Goal: Information Seeking & Learning: Find specific page/section

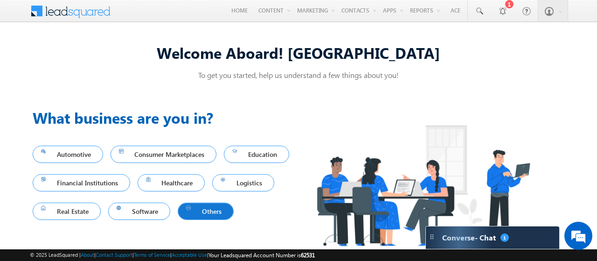
click at [190, 213] on span "Others" at bounding box center [205, 211] width 39 height 13
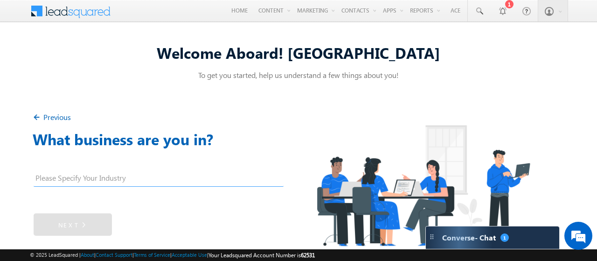
click at [194, 105] on div "Previous What business are you in? Automotive Consumer Marketplaces Education F…" at bounding box center [299, 186] width 532 height 182
click at [233, 19] on link "Home" at bounding box center [239, 10] width 30 height 21
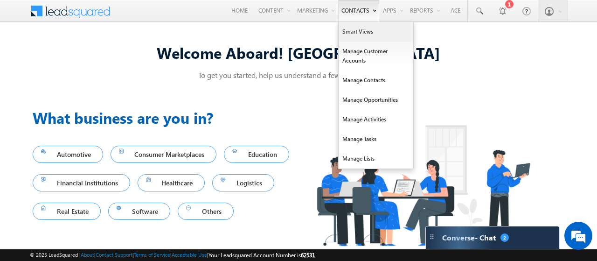
click at [364, 34] on link "Smart Views" at bounding box center [376, 32] width 75 height 20
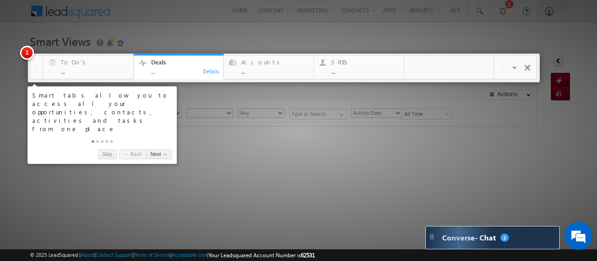
click at [5, 161] on div at bounding box center [298, 130] width 597 height 261
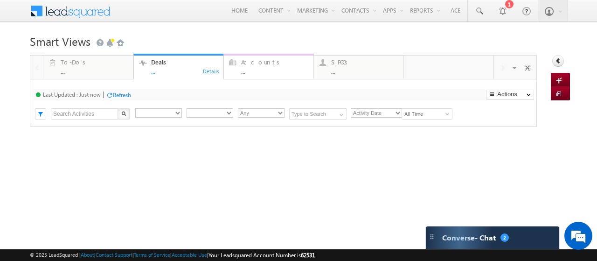
click at [257, 68] on div "..." at bounding box center [274, 71] width 67 height 7
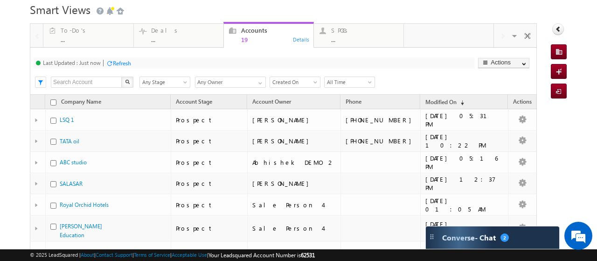
scroll to position [48, 0]
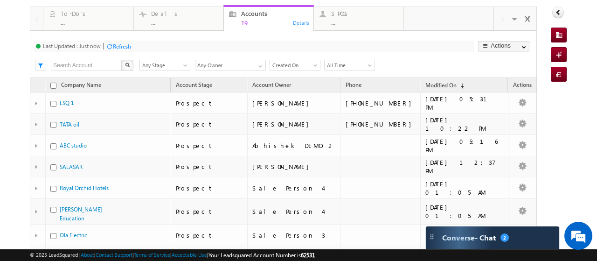
click at [108, 66] on input "text" at bounding box center [87, 65] width 72 height 11
type input "[PERSON_NAME]"
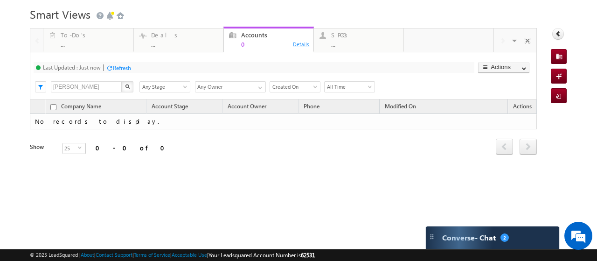
scroll to position [0, 0]
click at [299, 45] on div "Details" at bounding box center [301, 44] width 18 height 8
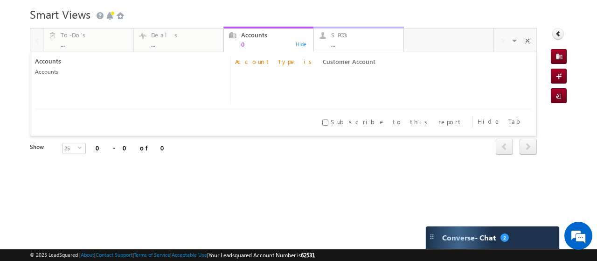
click at [332, 42] on div "..." at bounding box center [364, 44] width 67 height 7
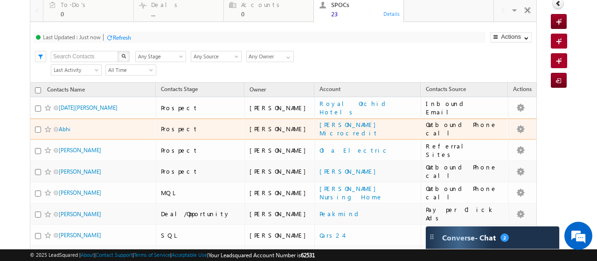
scroll to position [48, 0]
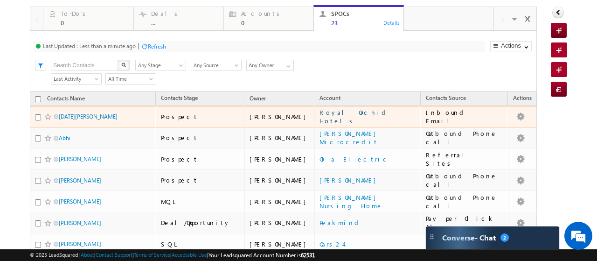
click at [319, 119] on link "Royal Orchid Hotels" at bounding box center [353, 116] width 69 height 16
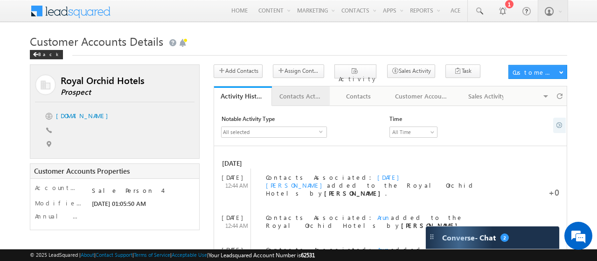
click at [289, 96] on div "Contacts Activity History" at bounding box center [300, 95] width 42 height 11
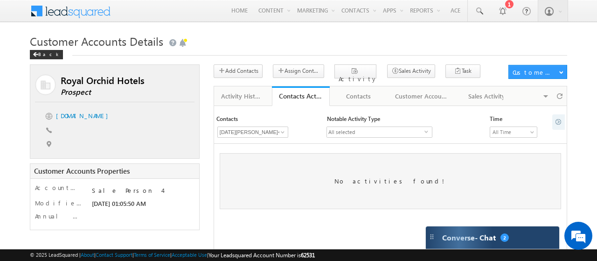
click at [485, 236] on div "Converse - Chat 2" at bounding box center [492, 237] width 133 height 22
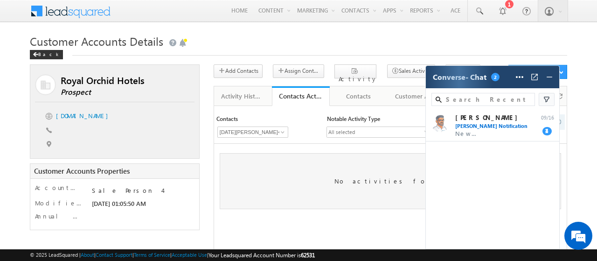
click at [435, 70] on div "Converse - Chat 2 Help Settings" at bounding box center [492, 77] width 133 height 22
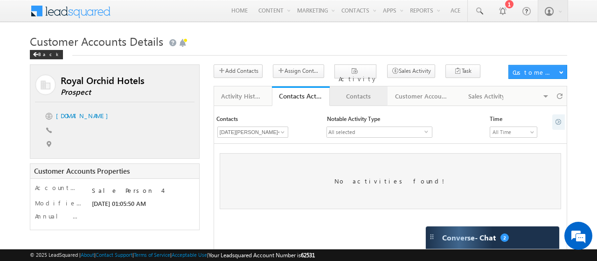
click at [347, 94] on div "Contacts" at bounding box center [358, 95] width 42 height 11
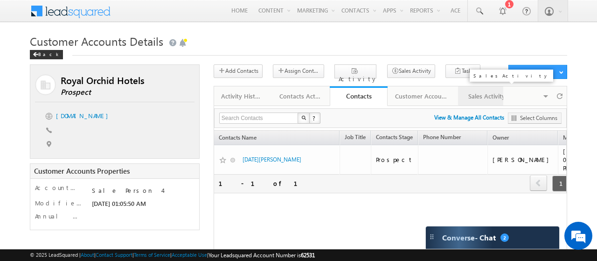
click at [479, 90] on link "Sales Activity" at bounding box center [487, 96] width 58 height 20
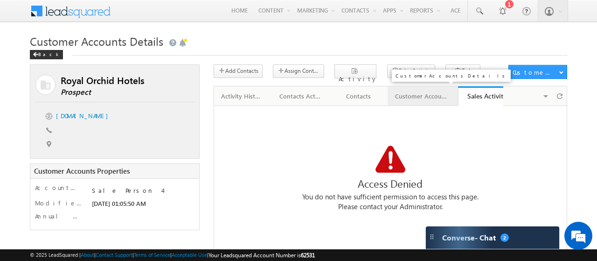
click at [433, 96] on div "Customer Accounts Details" at bounding box center [422, 95] width 55 height 11
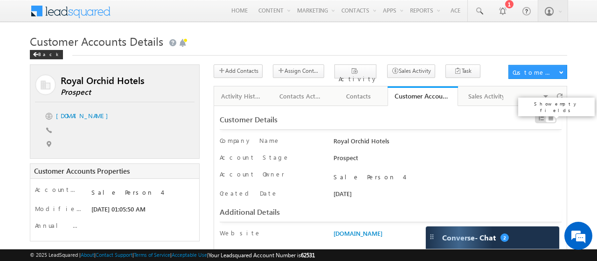
click at [543, 119] on span at bounding box center [541, 118] width 7 height 7
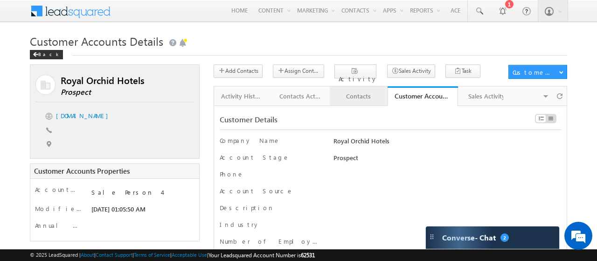
click at [360, 92] on div "Contacts" at bounding box center [358, 95] width 42 height 11
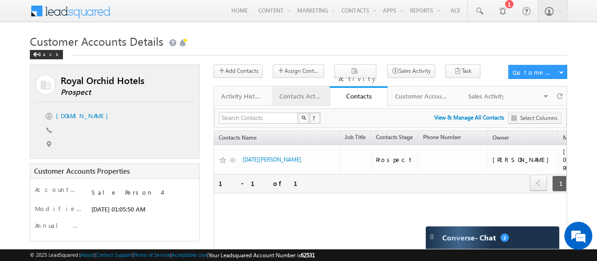
click at [289, 91] on div "Contacts Activity History" at bounding box center [300, 95] width 42 height 11
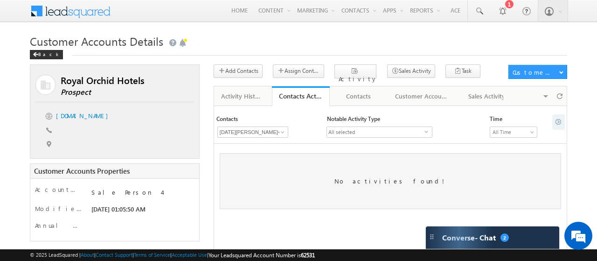
click at [277, 95] on link "Contacts Activity History" at bounding box center [301, 96] width 58 height 20
click at [255, 96] on div "Activity History" at bounding box center [242, 95] width 42 height 11
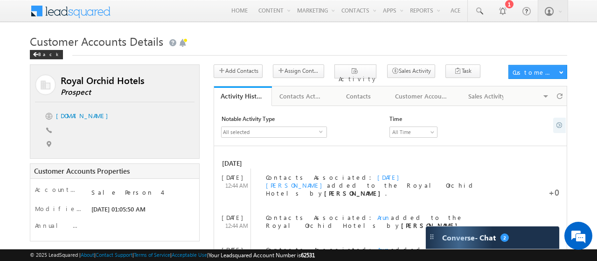
click at [263, 130] on span "All selected" at bounding box center [270, 132] width 97 height 10
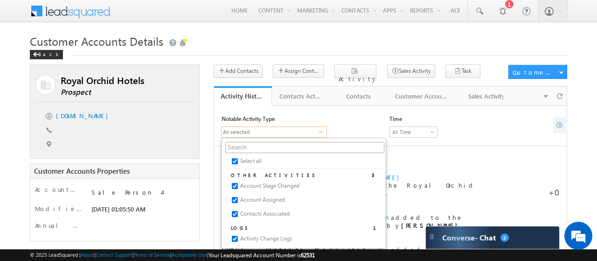
scroll to position [48, 0]
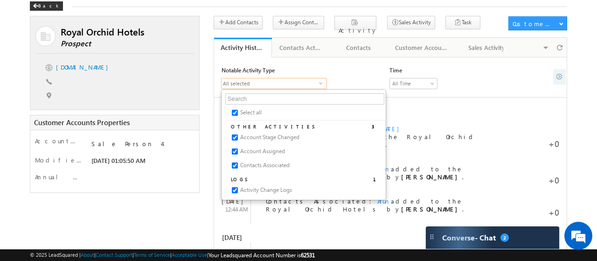
click at [237, 115] on input "Select all" at bounding box center [235, 113] width 6 height 6
checkbox input "false"
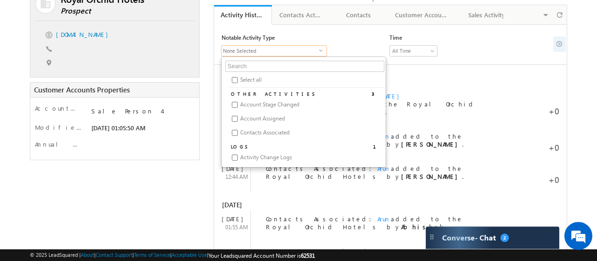
scroll to position [97, 0]
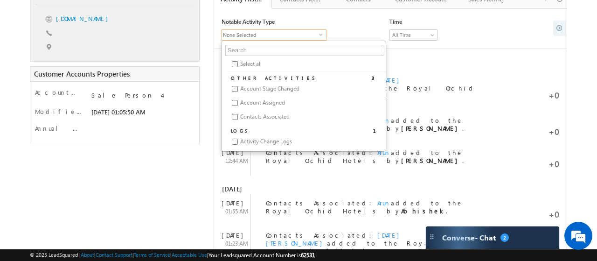
click at [235, 143] on input "Activity Change Logs" at bounding box center [235, 141] width 6 height 6
checkbox input "true"
click at [474, 38] on div "Go maxdate mindate All Time Custom Yesterday Today Last Week This Week Last Mon…" at bounding box center [475, 36] width 173 height 13
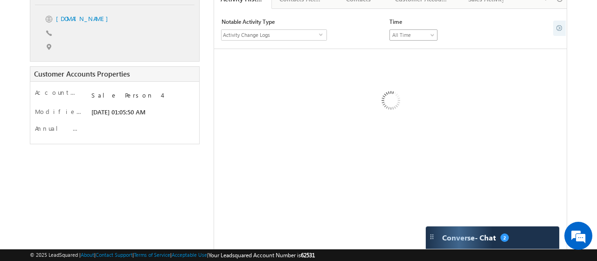
click at [428, 33] on span "All Time" at bounding box center [412, 35] width 45 height 8
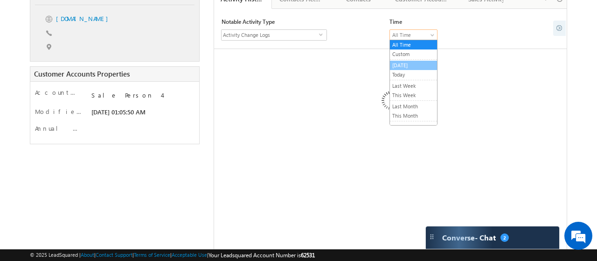
click at [414, 62] on link "[DATE]" at bounding box center [413, 65] width 47 height 8
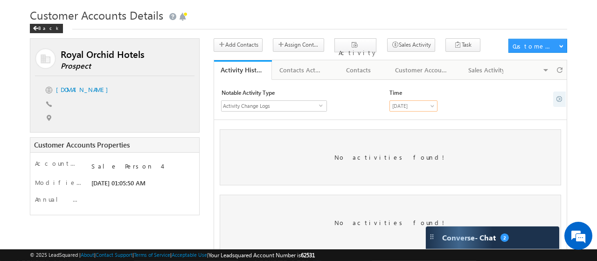
scroll to position [0, 0]
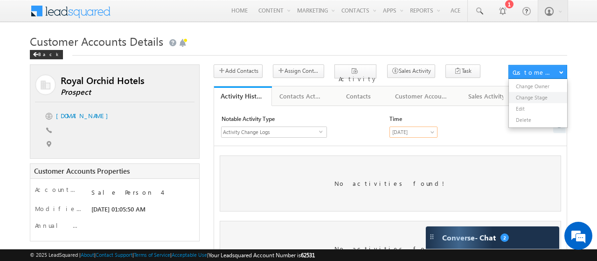
click at [526, 100] on link "Change Stage" at bounding box center [538, 97] width 58 height 11
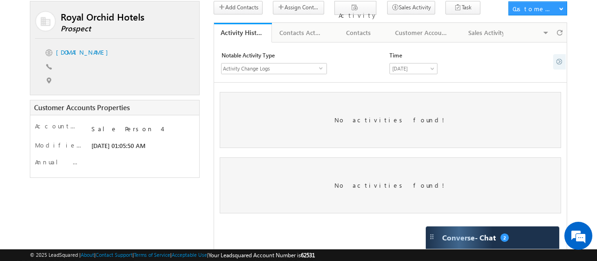
scroll to position [97, 0]
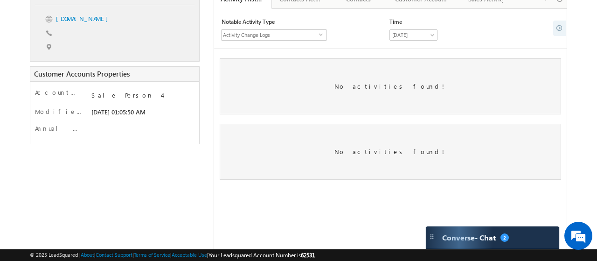
click at [223, 206] on div "Notable Activity Type Select all Account Stage Changed Account Assigned Contact…" at bounding box center [390, 197] width 353 height 378
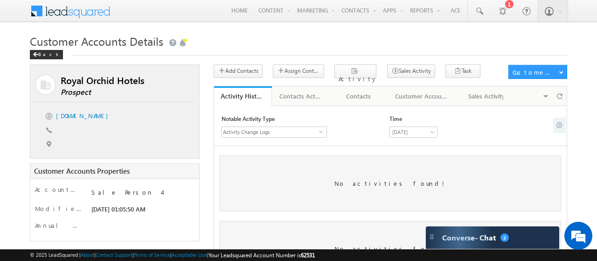
click at [235, 28] on body "Menu [GEOGRAPHIC_DATA][PERSON_NAME] .k@br ickwo rkind [DOMAIN_NAME] m" at bounding box center [298, 242] width 597 height 484
click at [540, 68] on button "Customer Accounts Actions" at bounding box center [537, 72] width 59 height 14
click at [498, 46] on h1 "Customer Accounts Details" at bounding box center [298, 40] width 537 height 18
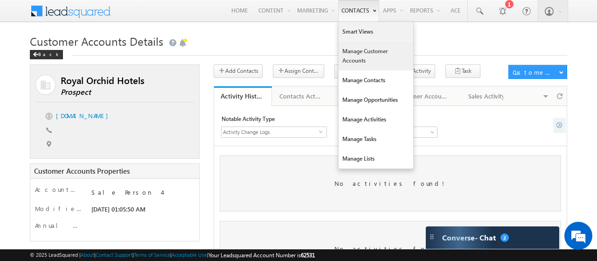
click at [347, 48] on link "Manage Customer Accounts" at bounding box center [376, 56] width 75 height 29
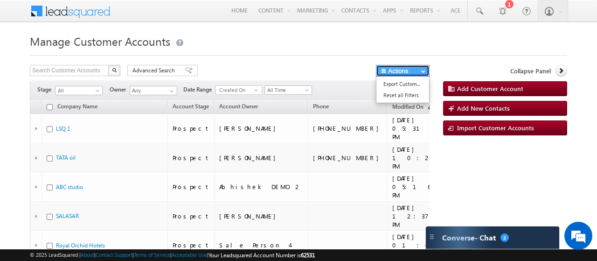
click at [421, 71] on span "button" at bounding box center [423, 71] width 4 height 4
click at [219, 55] on div at bounding box center [298, 52] width 537 height 6
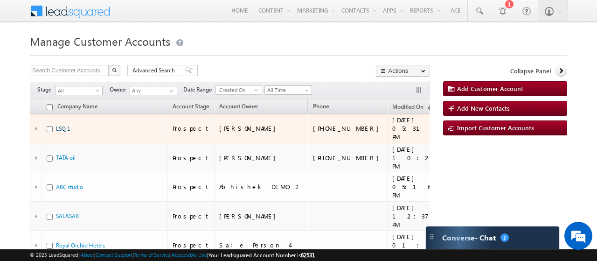
click at [66, 125] on link "LSQ 1" at bounding box center [63, 128] width 14 height 7
